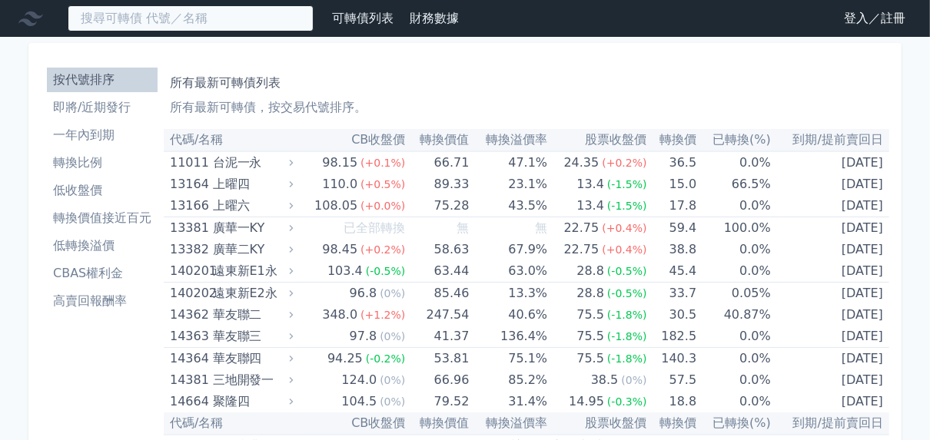
click at [277, 30] on input at bounding box center [191, 18] width 246 height 26
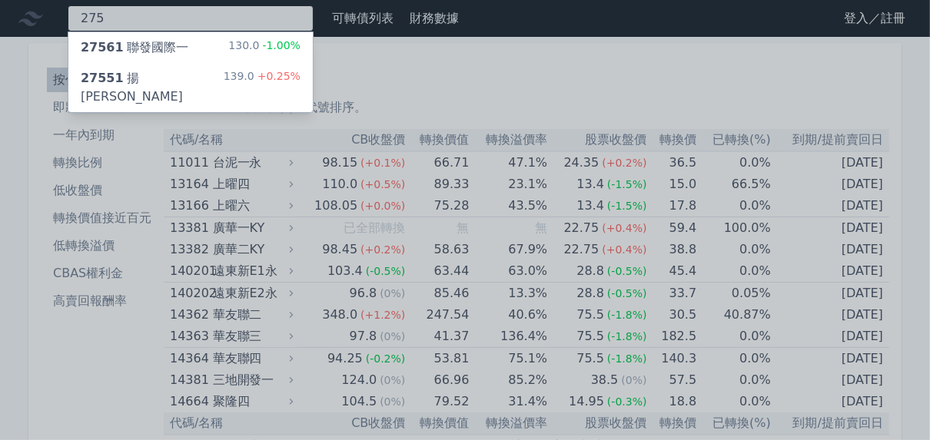
type input "275"
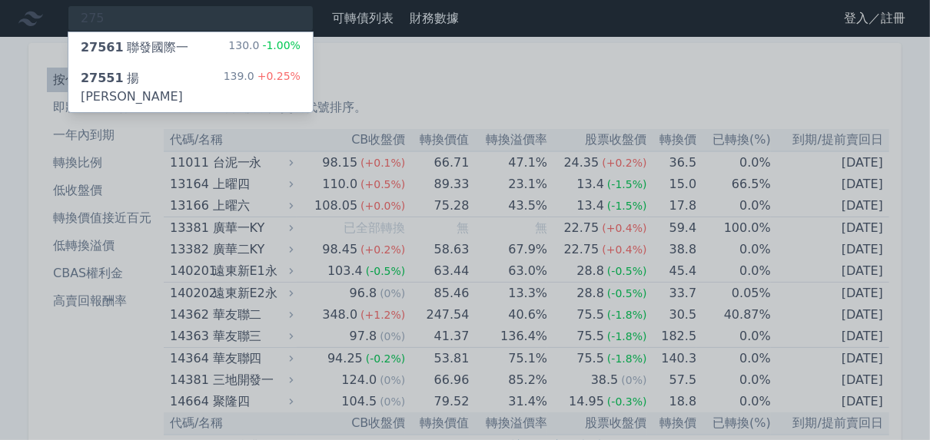
click at [288, 63] on div "27561 聯發國際一 130.0 -1.00%" at bounding box center [190, 47] width 244 height 31
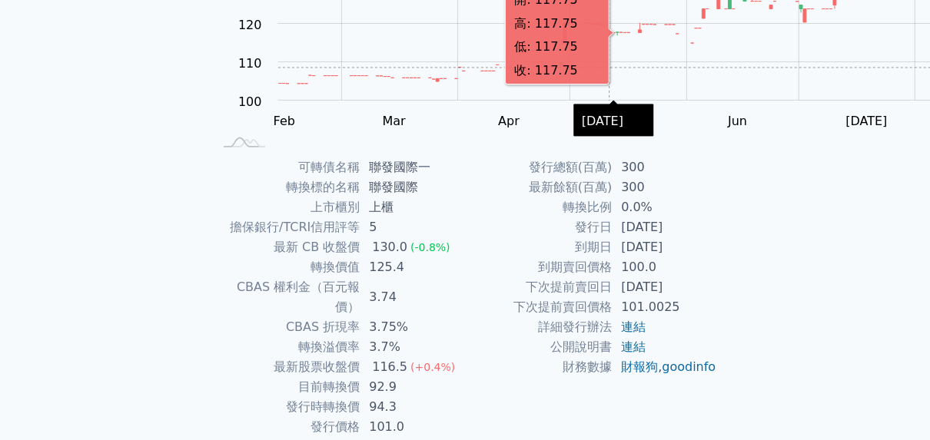
scroll to position [307, 0]
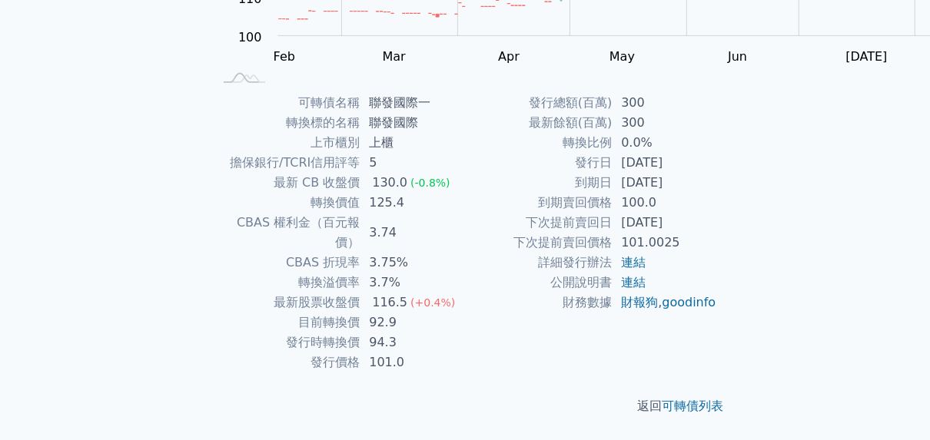
drag, startPoint x: 699, startPoint y: 264, endPoint x: 798, endPoint y: 267, distance: 98.4
click at [717, 173] on td "[DATE]" at bounding box center [664, 163] width 105 height 20
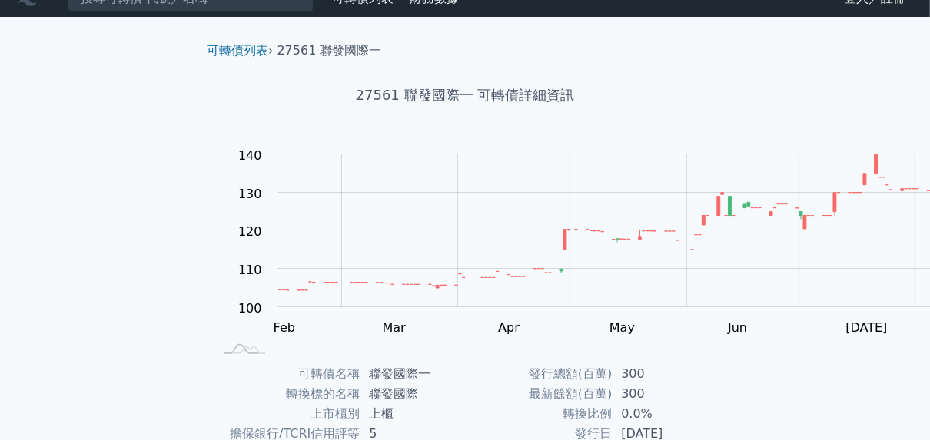
scroll to position [0, 0]
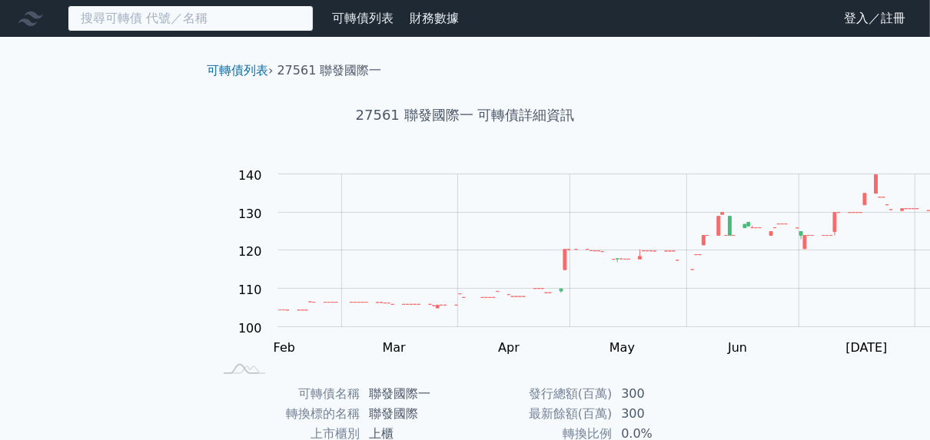
click at [203, 32] on input at bounding box center [191, 18] width 246 height 26
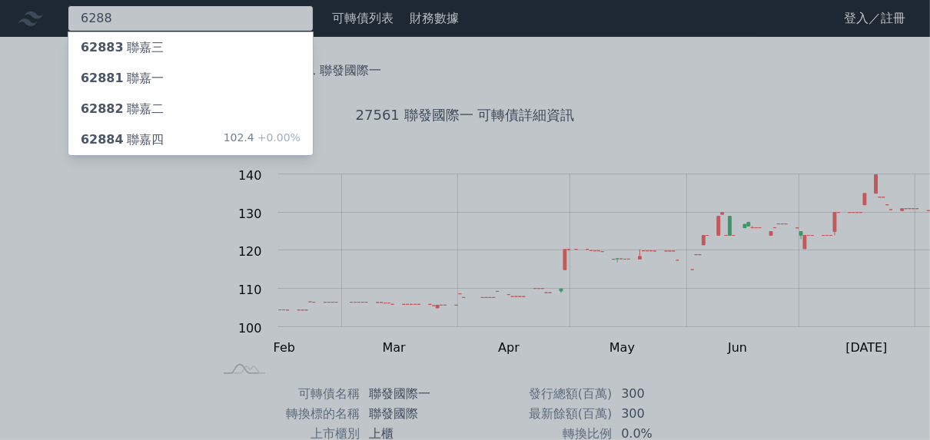
type input "6288"
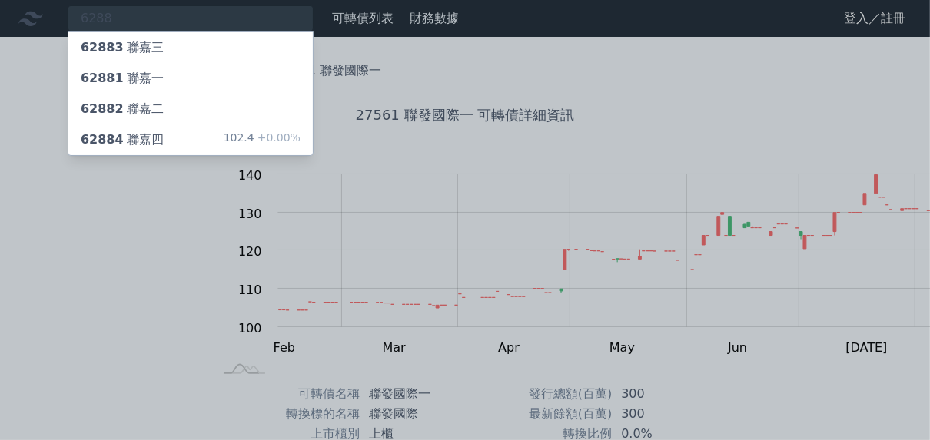
click at [164, 57] on div "62883 聯嘉三" at bounding box center [122, 47] width 83 height 18
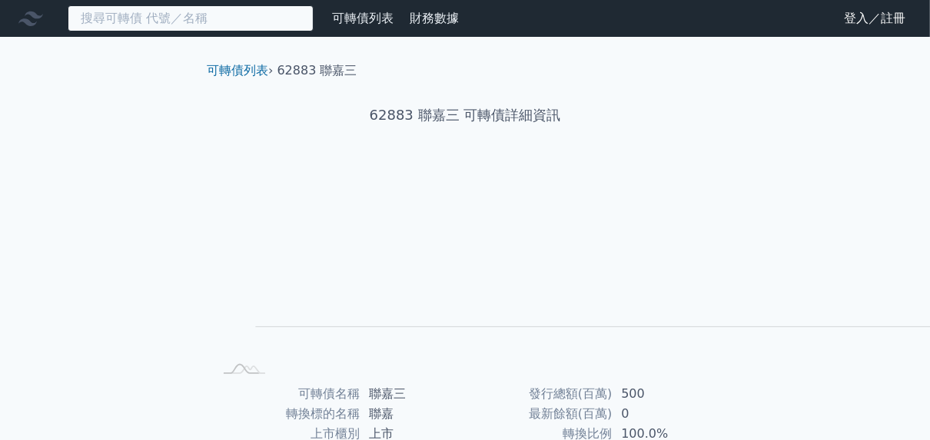
click at [314, 29] on input at bounding box center [191, 18] width 246 height 26
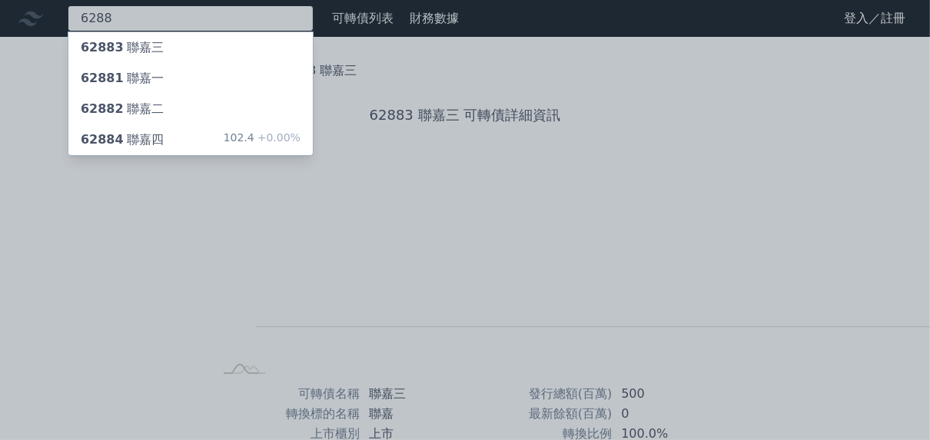
type input "6288"
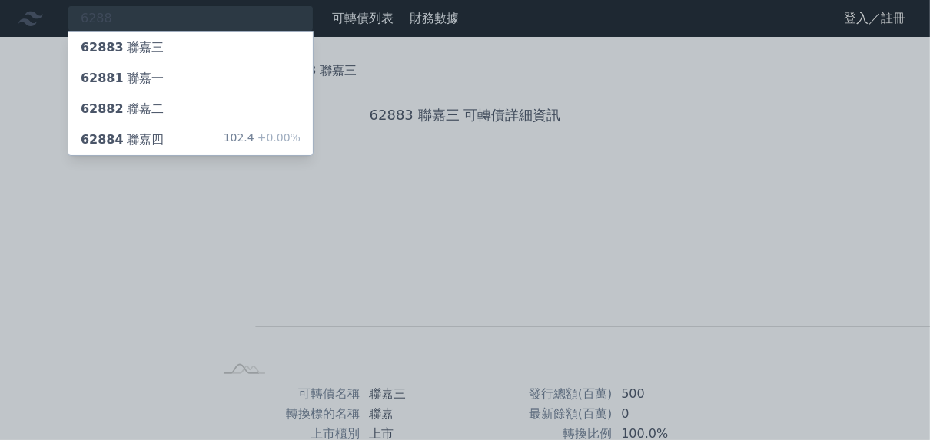
click at [164, 149] on div "62884 聯嘉四" at bounding box center [122, 140] width 83 height 18
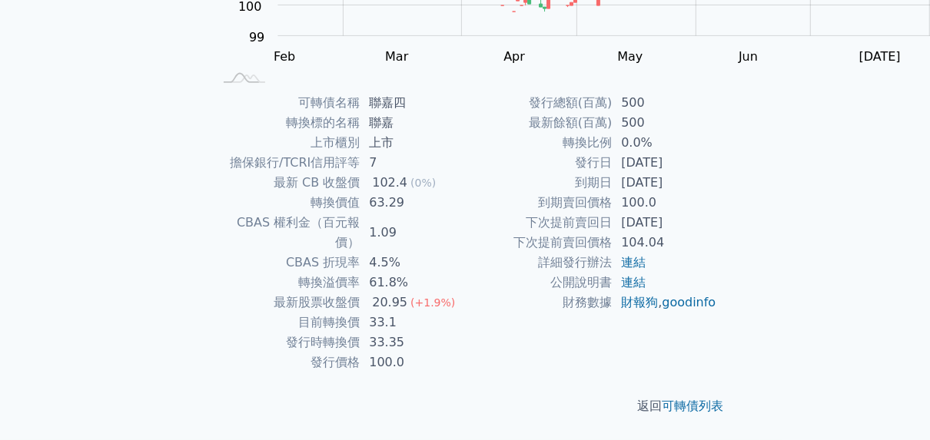
scroll to position [430, 0]
drag, startPoint x: 775, startPoint y: 255, endPoint x: 682, endPoint y: 259, distance: 93.8
click at [682, 253] on tr "下次提前賣回價格 104.04" at bounding box center [591, 243] width 252 height 20
drag, startPoint x: 682, startPoint y: 259, endPoint x: 812, endPoint y: 244, distance: 130.7
click at [717, 233] on td "[DATE]" at bounding box center [664, 223] width 105 height 20
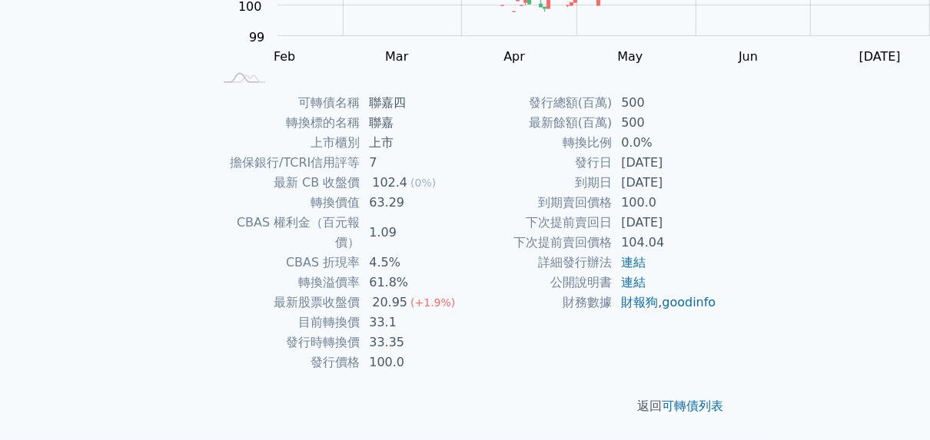
scroll to position [458, 0]
drag, startPoint x: 580, startPoint y: 171, endPoint x: 721, endPoint y: 176, distance: 140.7
click at [717, 193] on tr "到期賣回價格 100.0" at bounding box center [591, 203] width 252 height 20
